Goal: Navigation & Orientation: Find specific page/section

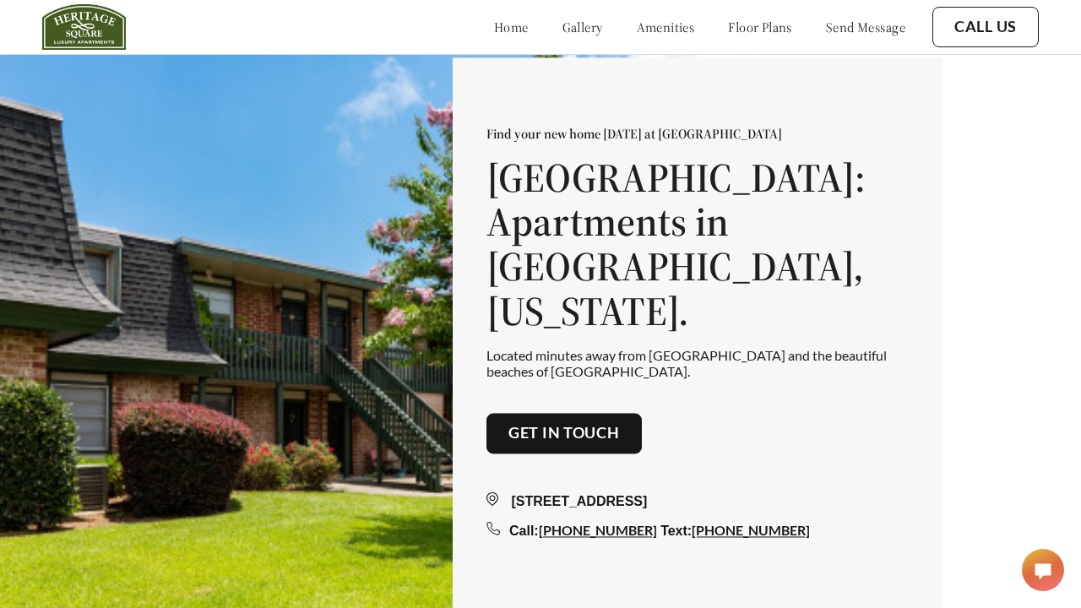
scroll to position [2149, 0]
